Goal: Task Accomplishment & Management: Use online tool/utility

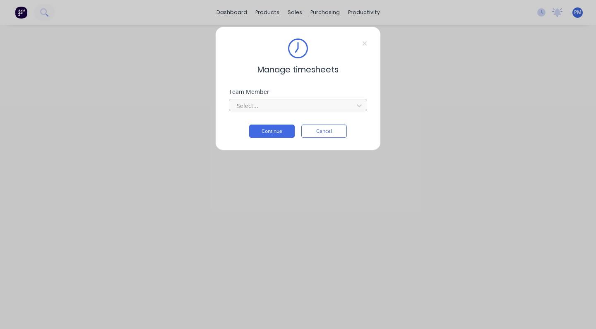
click at [287, 103] on div at bounding box center [292, 106] width 113 height 10
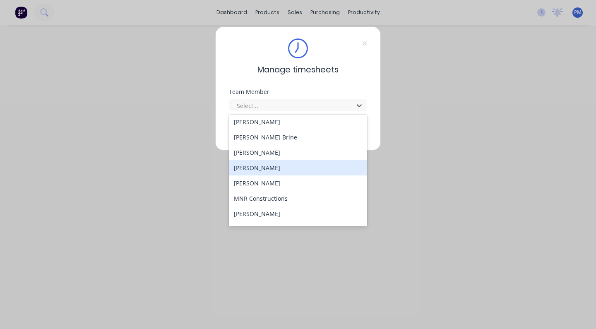
scroll to position [120, 0]
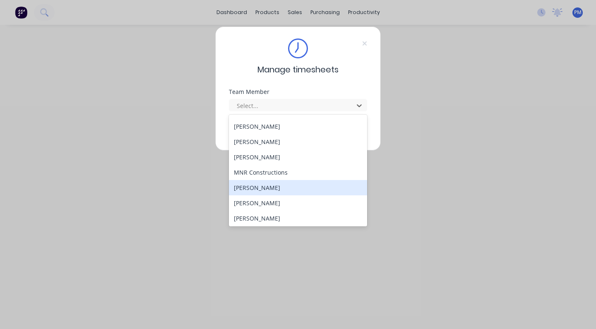
click at [266, 190] on div "[PERSON_NAME]" at bounding box center [298, 187] width 138 height 15
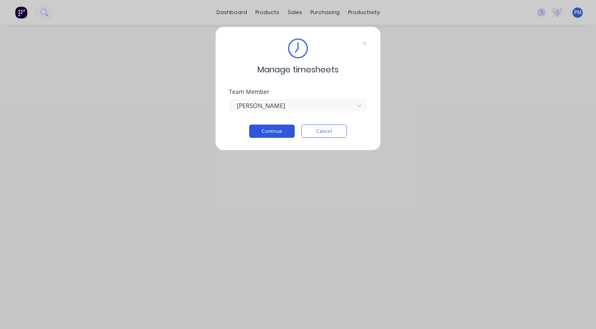
click at [275, 132] on button "Continue" at bounding box center [272, 131] width 46 height 13
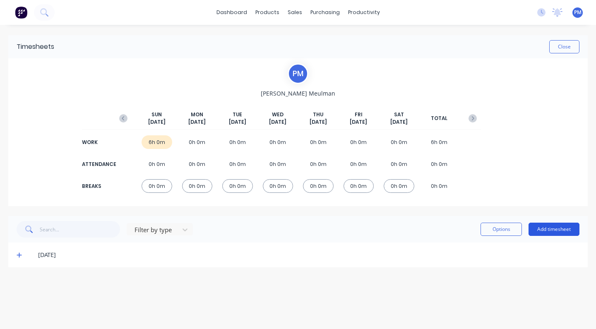
click at [555, 228] on button "Add timesheet" at bounding box center [554, 229] width 51 height 13
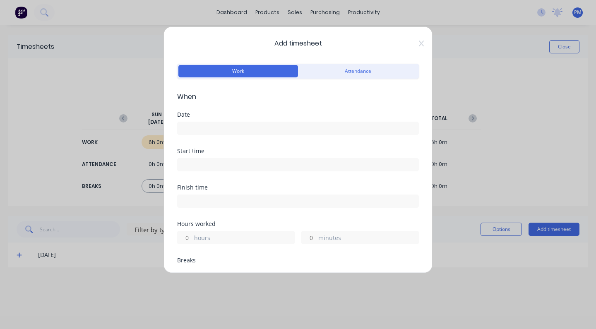
click at [312, 237] on input "minutes" at bounding box center [309, 238] width 14 height 12
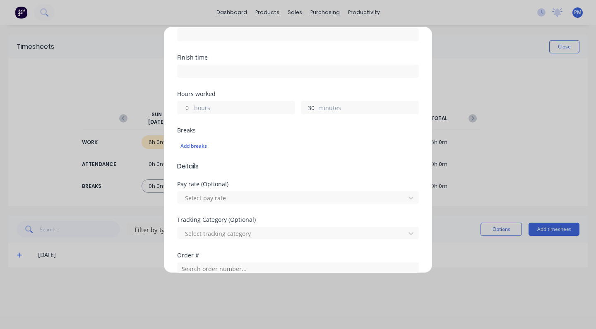
scroll to position [144, 0]
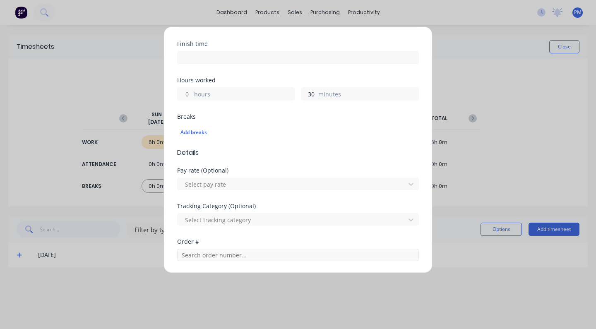
type input "30"
click at [211, 256] on input "text" at bounding box center [298, 255] width 242 height 12
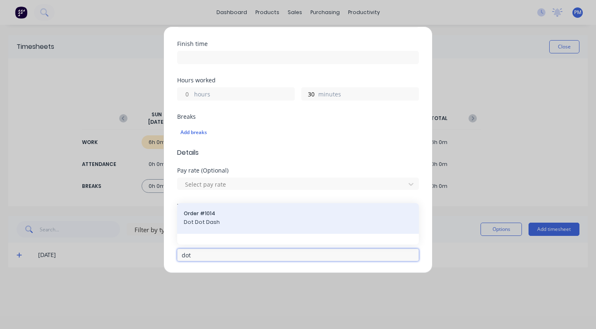
type input "dot"
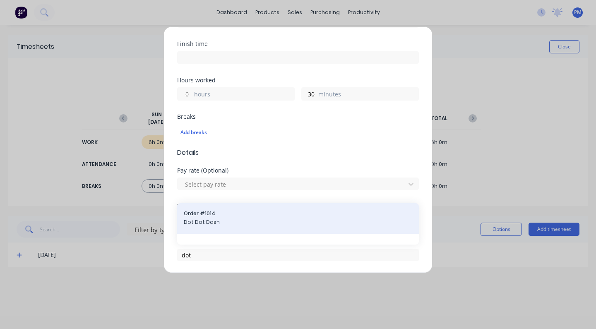
click at [207, 219] on span "Dot Dot Dash" at bounding box center [298, 222] width 229 height 7
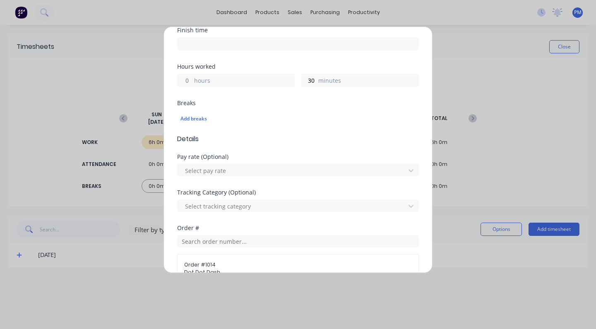
scroll to position [223, 0]
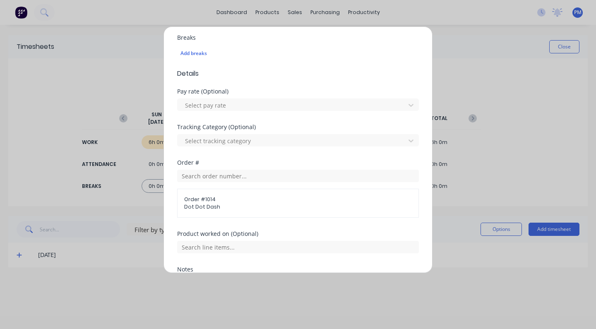
click at [199, 204] on span "Dot Dot Dash" at bounding box center [298, 206] width 228 height 7
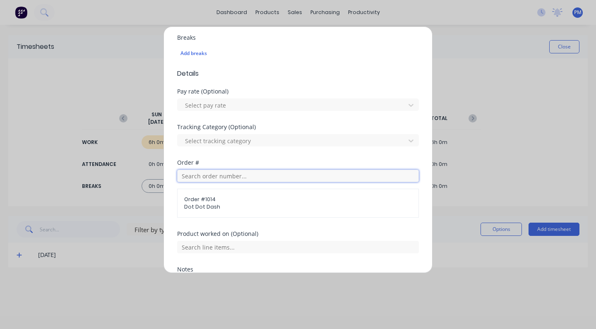
click at [210, 174] on input "text" at bounding box center [298, 176] width 242 height 12
click at [297, 200] on div "No results found" at bounding box center [298, 206] width 242 height 41
click at [196, 178] on input "text" at bounding box center [298, 176] width 242 height 12
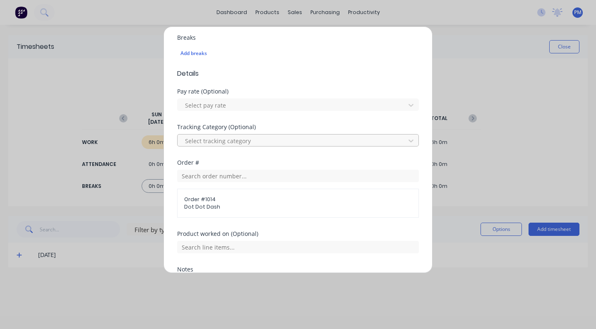
drag, startPoint x: 404, startPoint y: 140, endPoint x: 391, endPoint y: 141, distance: 13.4
click at [407, 140] on icon at bounding box center [411, 141] width 8 height 8
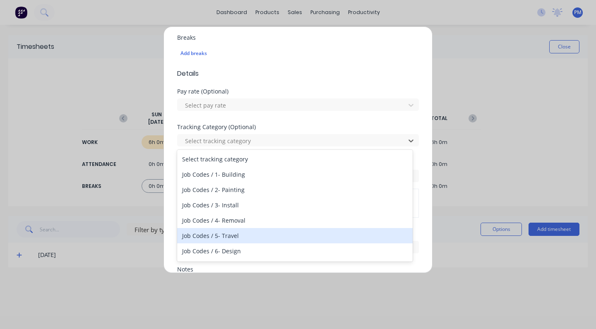
scroll to position [65, 0]
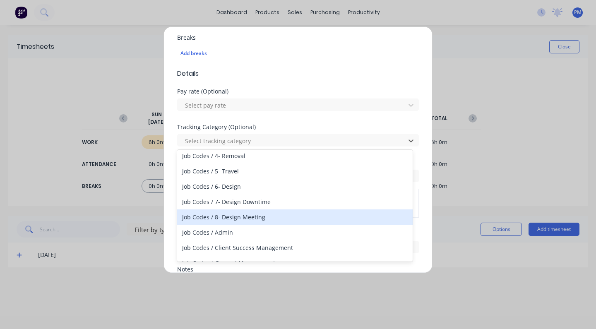
click at [234, 221] on div "Job Codes / 8- Design Meeting" at bounding box center [295, 217] width 236 height 15
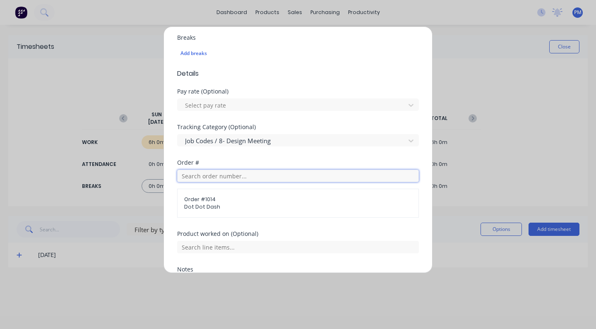
click at [206, 176] on input "text" at bounding box center [298, 176] width 242 height 12
type input "do"
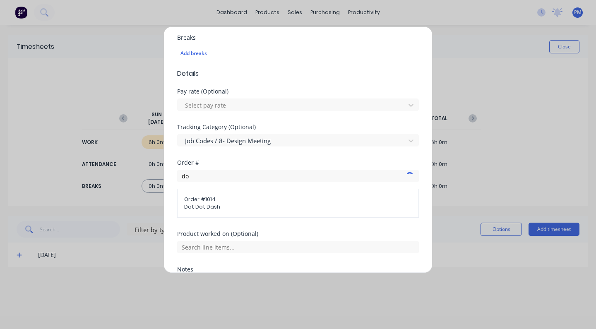
click at [205, 201] on span "Order # 1014" at bounding box center [298, 199] width 228 height 7
click at [198, 200] on span "Order # 1014" at bounding box center [298, 199] width 228 height 7
click at [198, 200] on span "Order # 1014" at bounding box center [298, 196] width 229 height 7
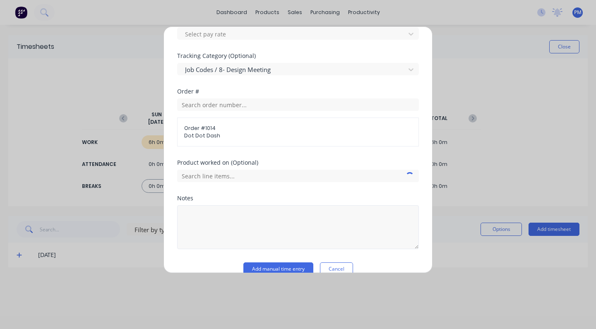
scroll to position [309, 0]
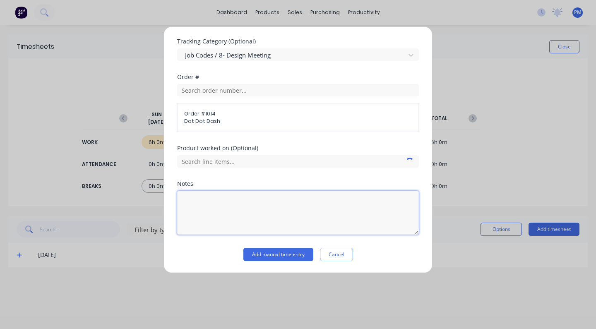
click at [191, 197] on textarea at bounding box center [298, 213] width 242 height 44
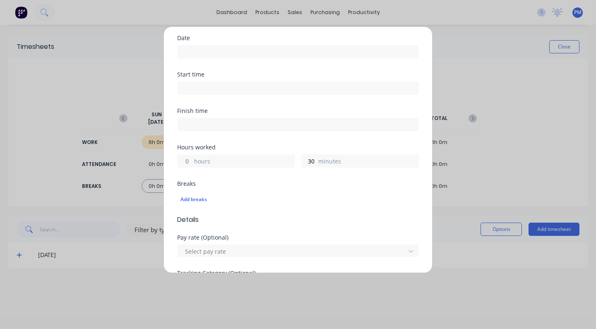
scroll to position [156, 0]
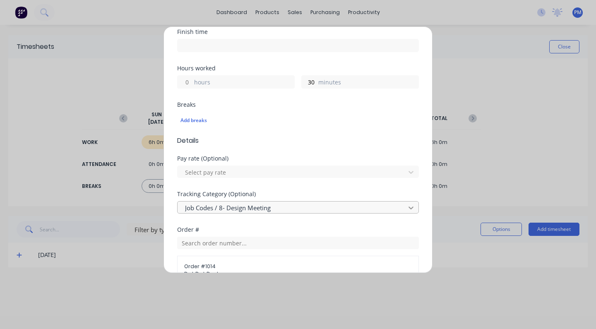
type textarea "Sales handover"
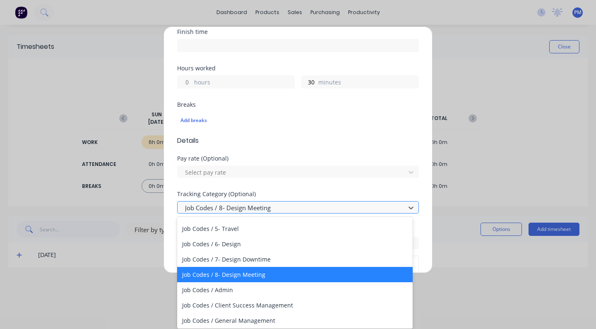
scroll to position [37, 0]
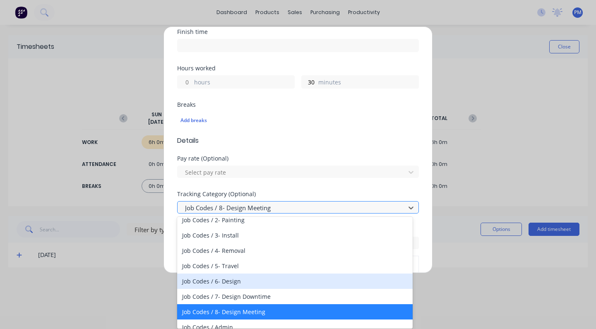
click at [232, 283] on div "Job Codes / 6- Design" at bounding box center [295, 281] width 236 height 15
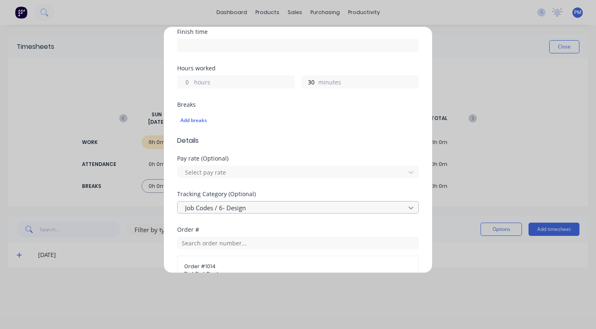
click at [409, 207] on icon at bounding box center [411, 208] width 5 height 3
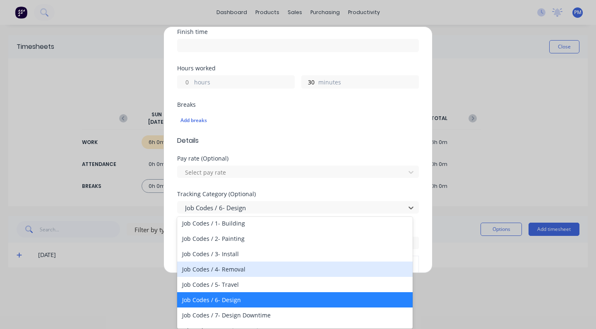
scroll to position [80, 0]
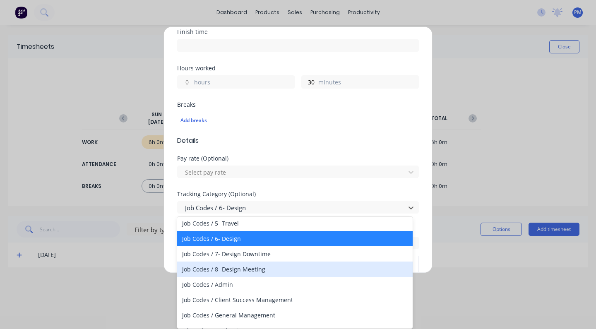
click at [261, 267] on div "Job Codes / 8- Design Meeting" at bounding box center [295, 269] width 236 height 15
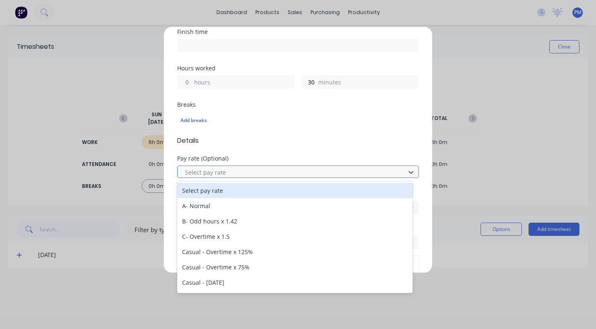
click at [226, 171] on div at bounding box center [292, 172] width 217 height 10
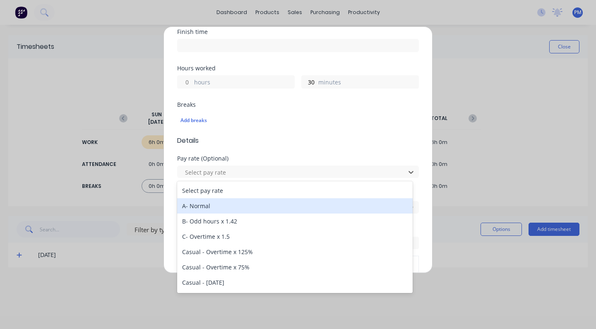
click at [205, 207] on div "A- Normal" at bounding box center [295, 205] width 236 height 15
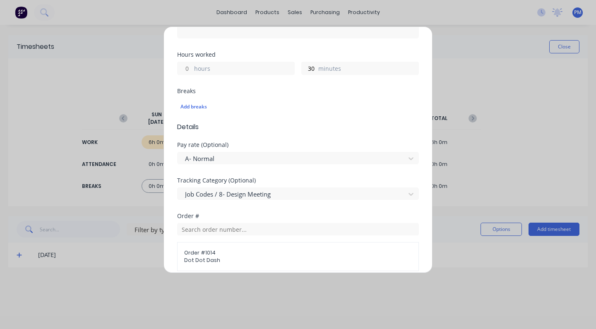
scroll to position [309, 0]
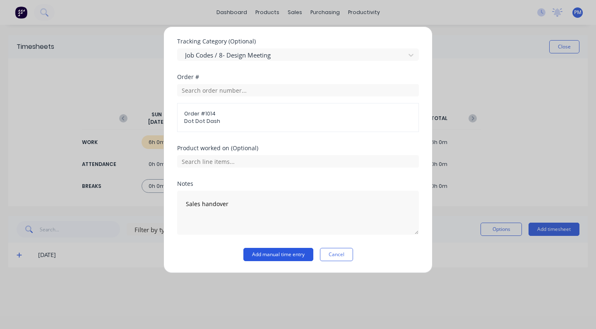
click at [285, 255] on button "Add manual time entry" at bounding box center [279, 254] width 70 height 13
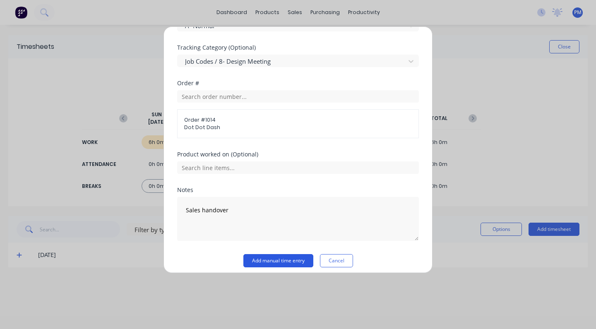
click at [286, 260] on button "Add manual time entry" at bounding box center [279, 260] width 70 height 13
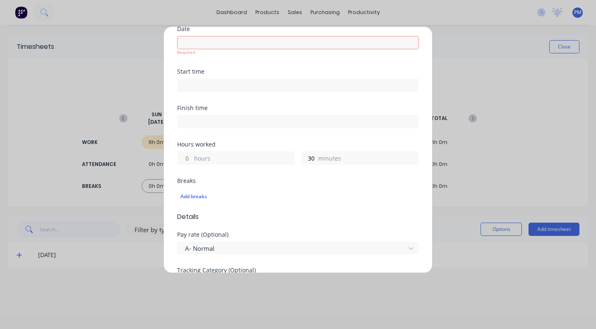
scroll to position [17, 0]
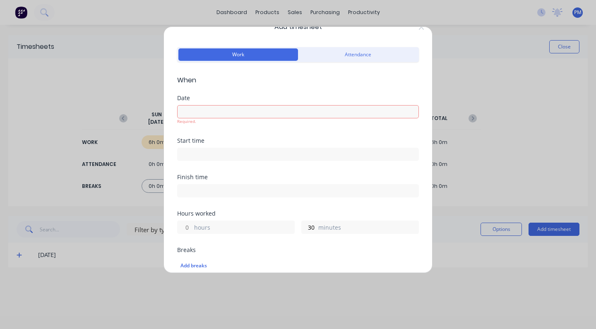
click at [200, 111] on input at bounding box center [298, 112] width 241 height 12
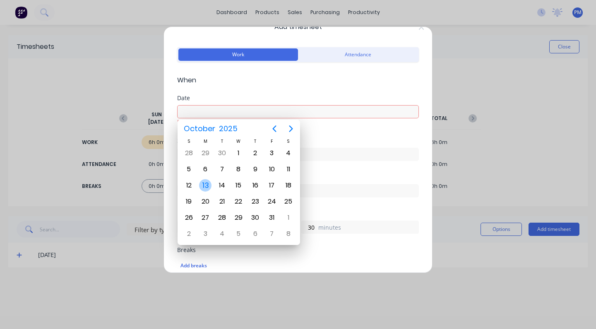
click at [203, 183] on div "13" at bounding box center [205, 185] width 12 height 12
type input "[DATE]"
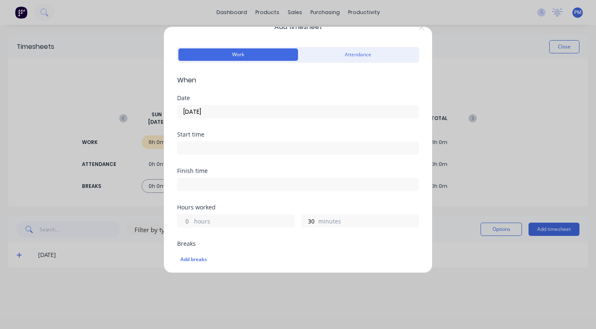
scroll to position [309, 0]
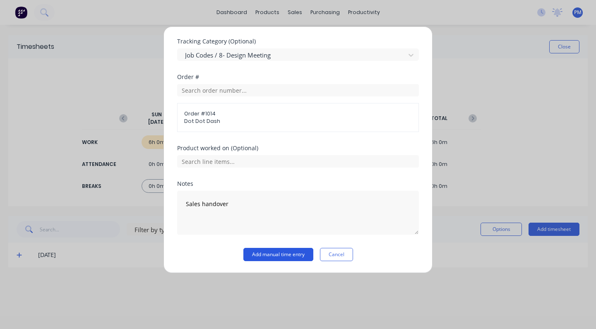
click at [276, 253] on button "Add manual time entry" at bounding box center [279, 254] width 70 height 13
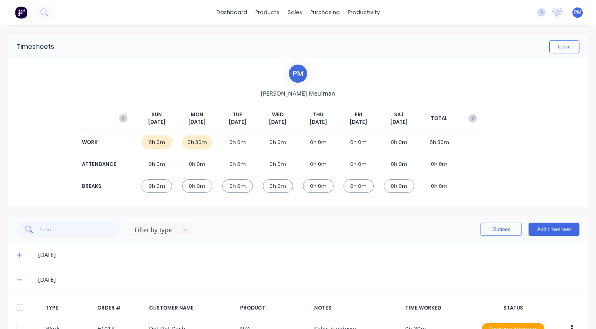
scroll to position [55, 0]
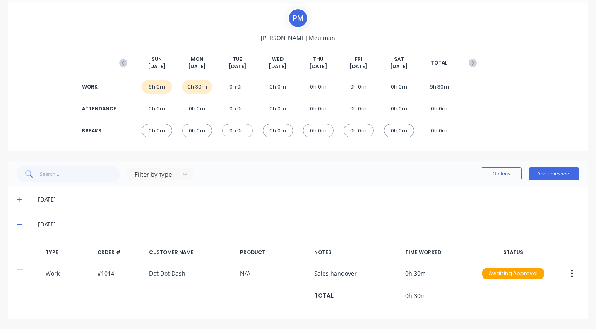
click at [157, 87] on div "6h 0m" at bounding box center [157, 87] width 31 height 14
click at [20, 224] on icon at bounding box center [19, 225] width 5 height 6
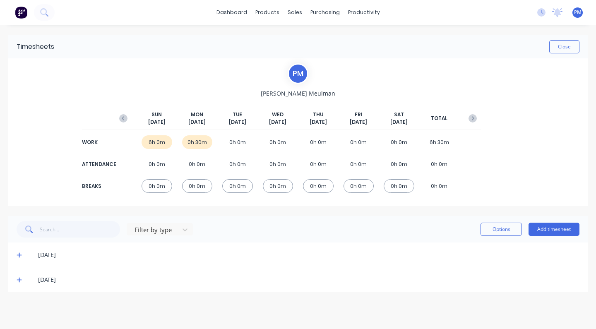
scroll to position [0, 0]
click at [18, 256] on icon at bounding box center [19, 255] width 5 height 5
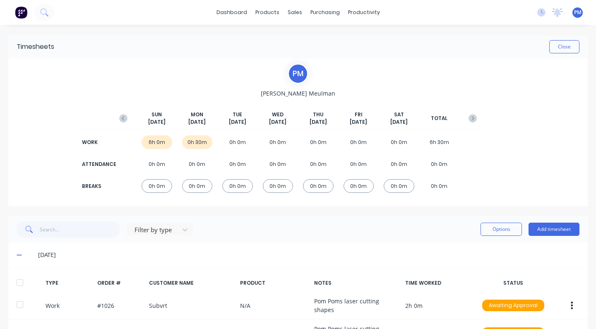
click at [19, 255] on icon at bounding box center [19, 255] width 5 height 1
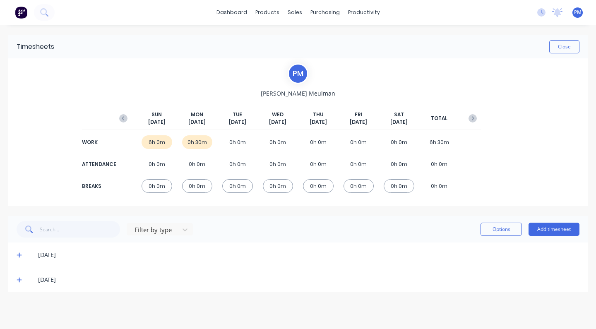
click at [80, 0] on div "dashboard products sales purchasing productivity dashboard products Product Cat…" at bounding box center [298, 12] width 596 height 25
